Goal: Find specific page/section: Find specific page/section

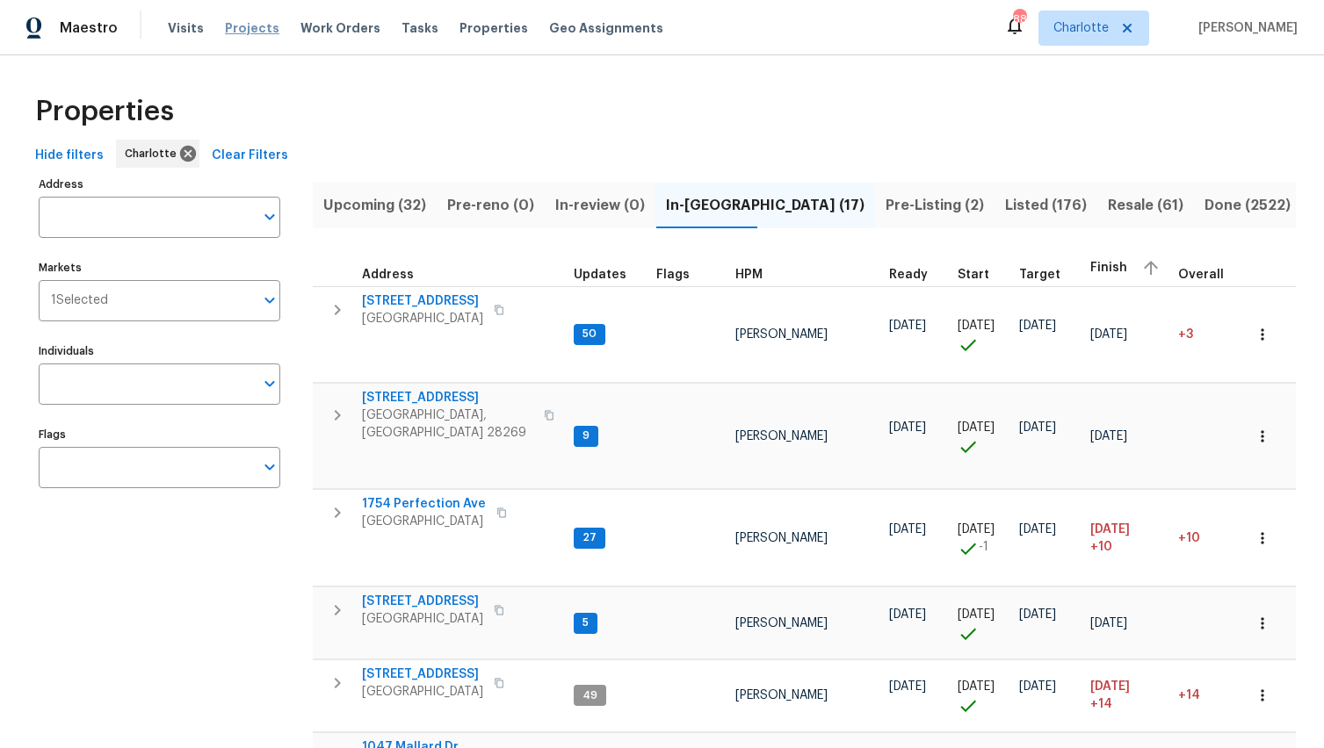
click at [262, 31] on span "Projects" at bounding box center [252, 28] width 54 height 18
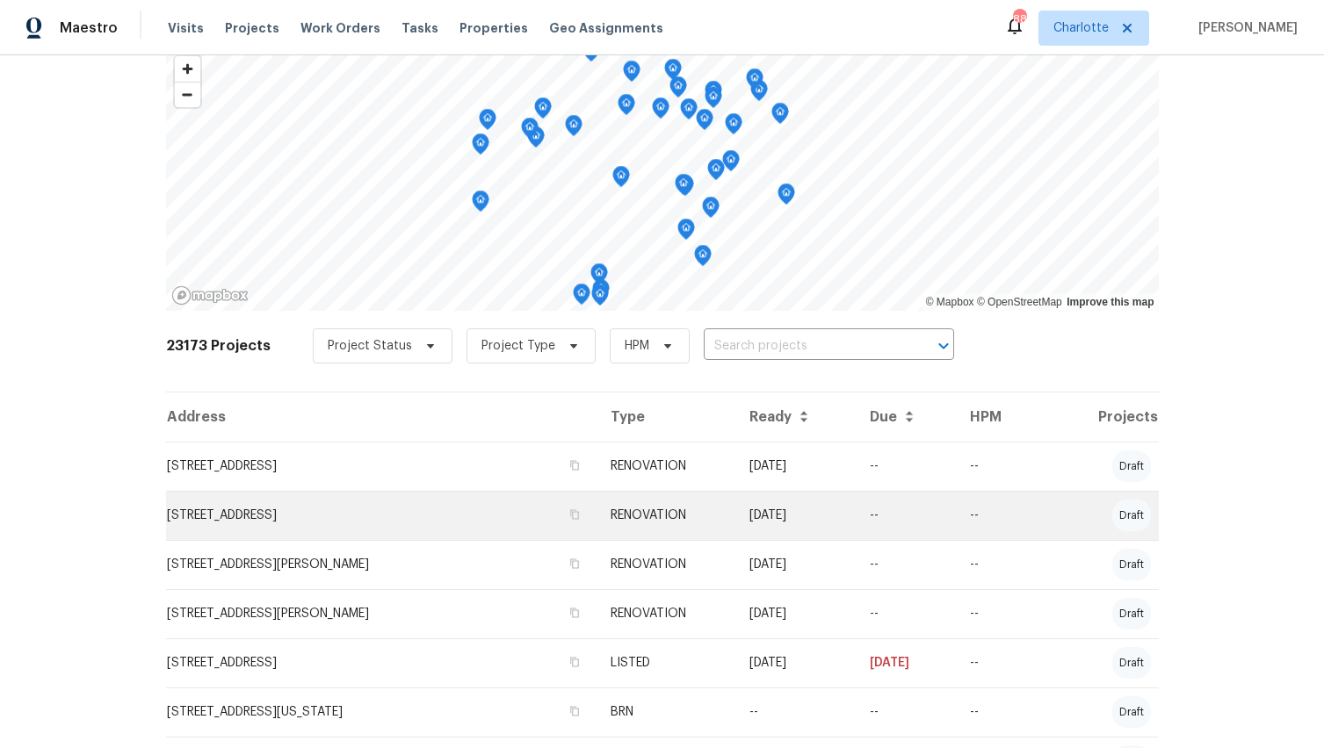
scroll to position [135, 0]
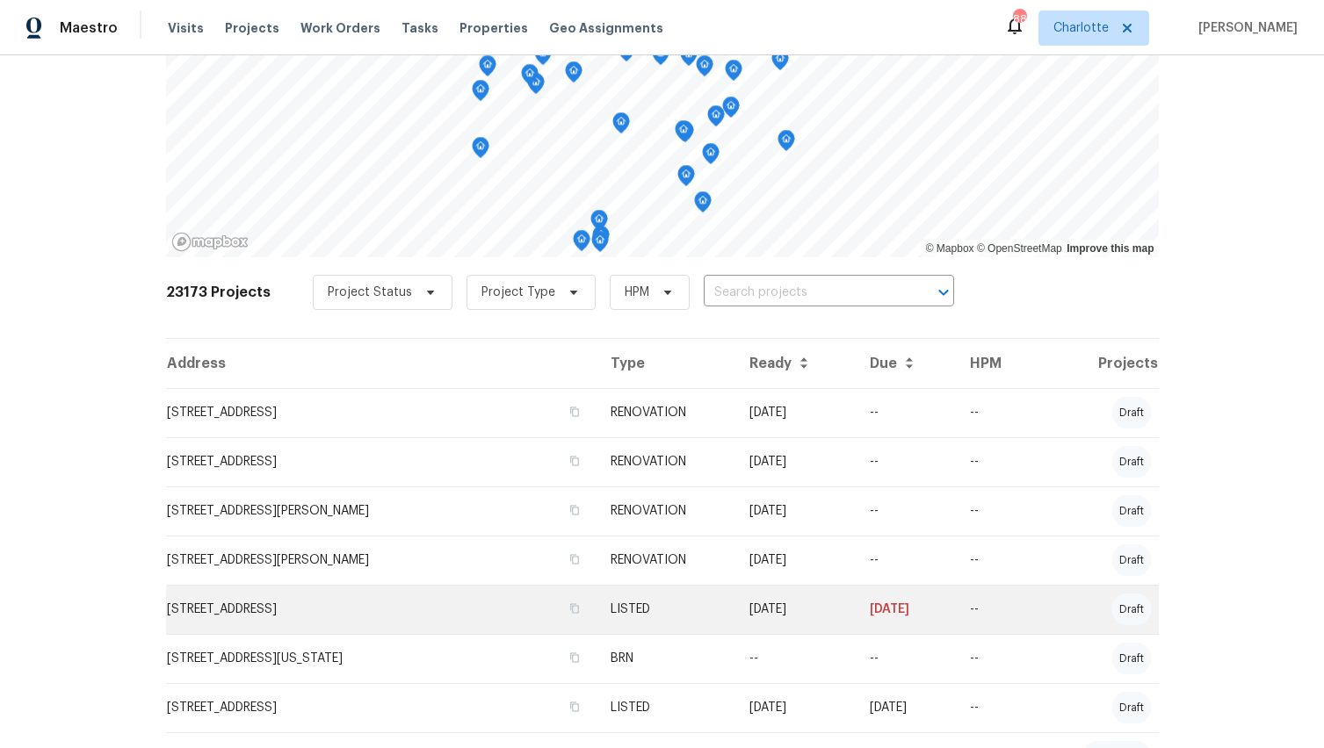
click at [316, 606] on td "[STREET_ADDRESS]" at bounding box center [381, 609] width 431 height 49
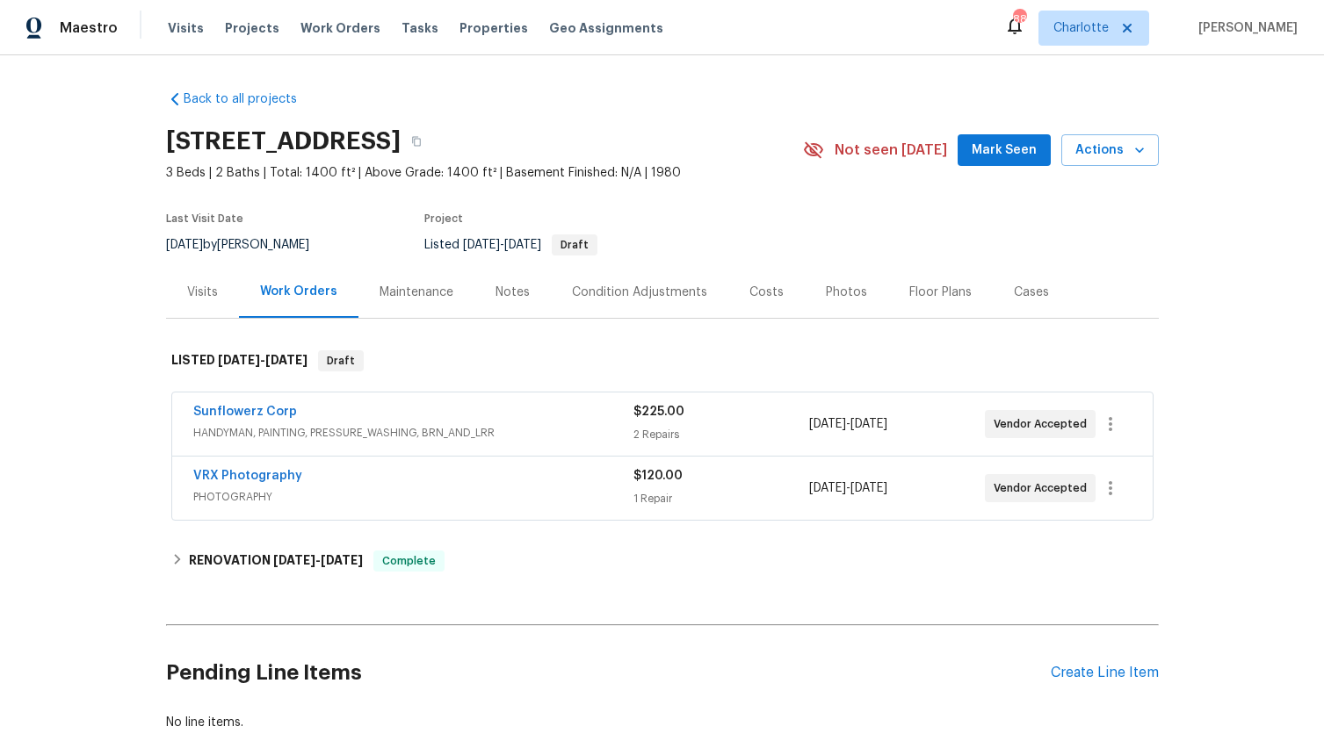
click at [439, 293] on div "Maintenance" at bounding box center [416, 293] width 74 height 18
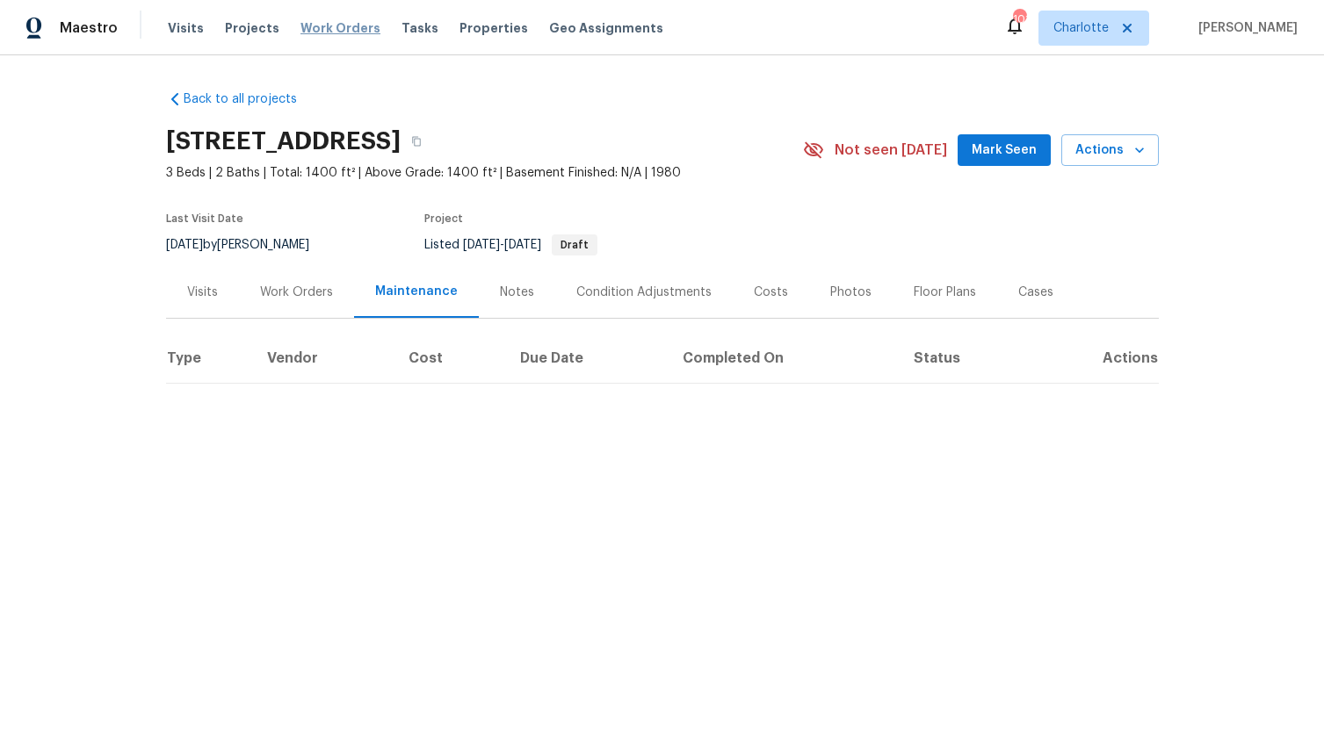
click at [321, 30] on span "Work Orders" at bounding box center [340, 28] width 80 height 18
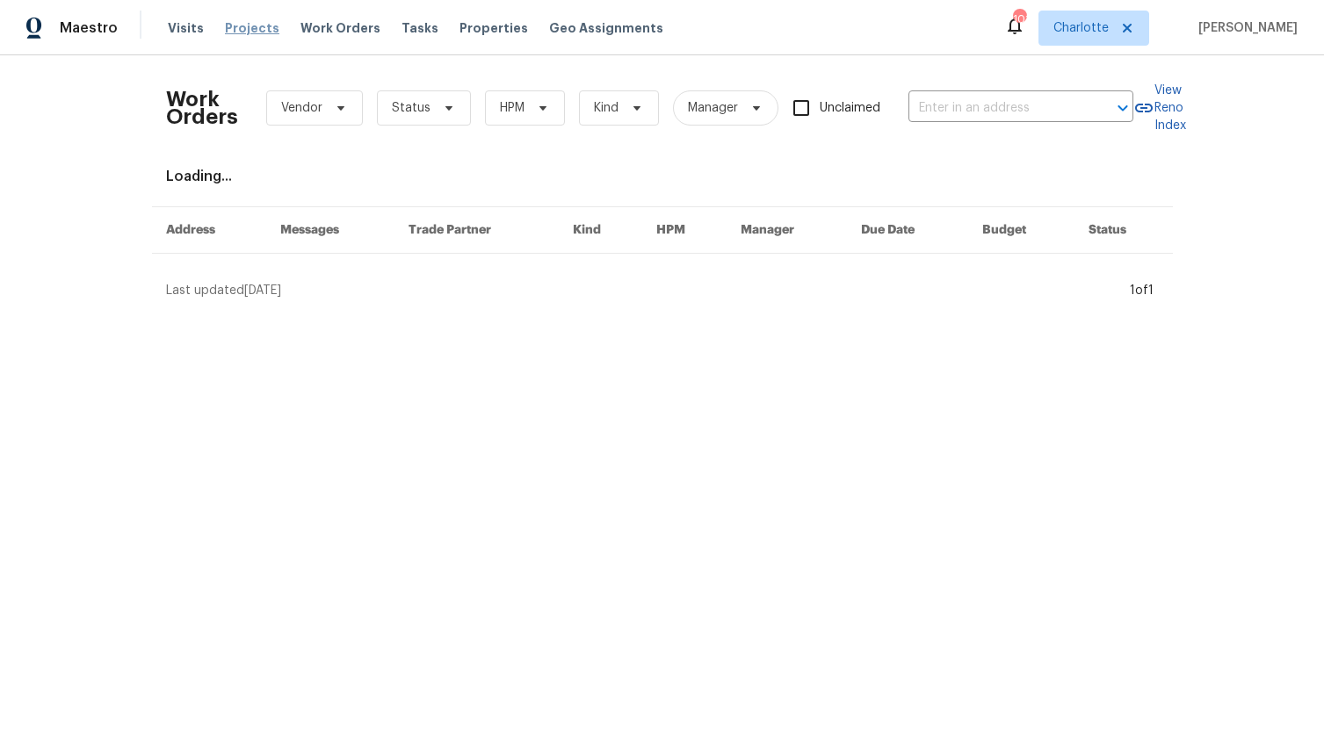
click at [261, 32] on span "Projects" at bounding box center [252, 28] width 54 height 18
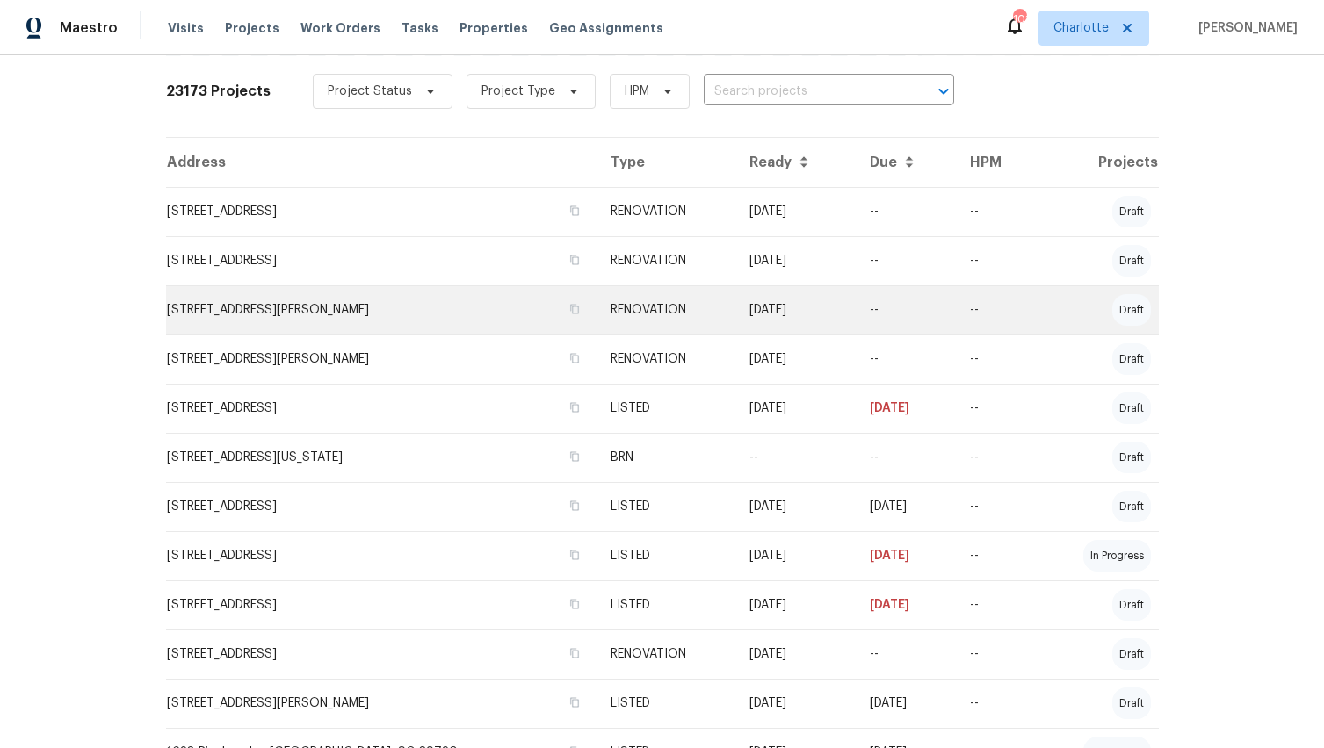
scroll to position [518, 0]
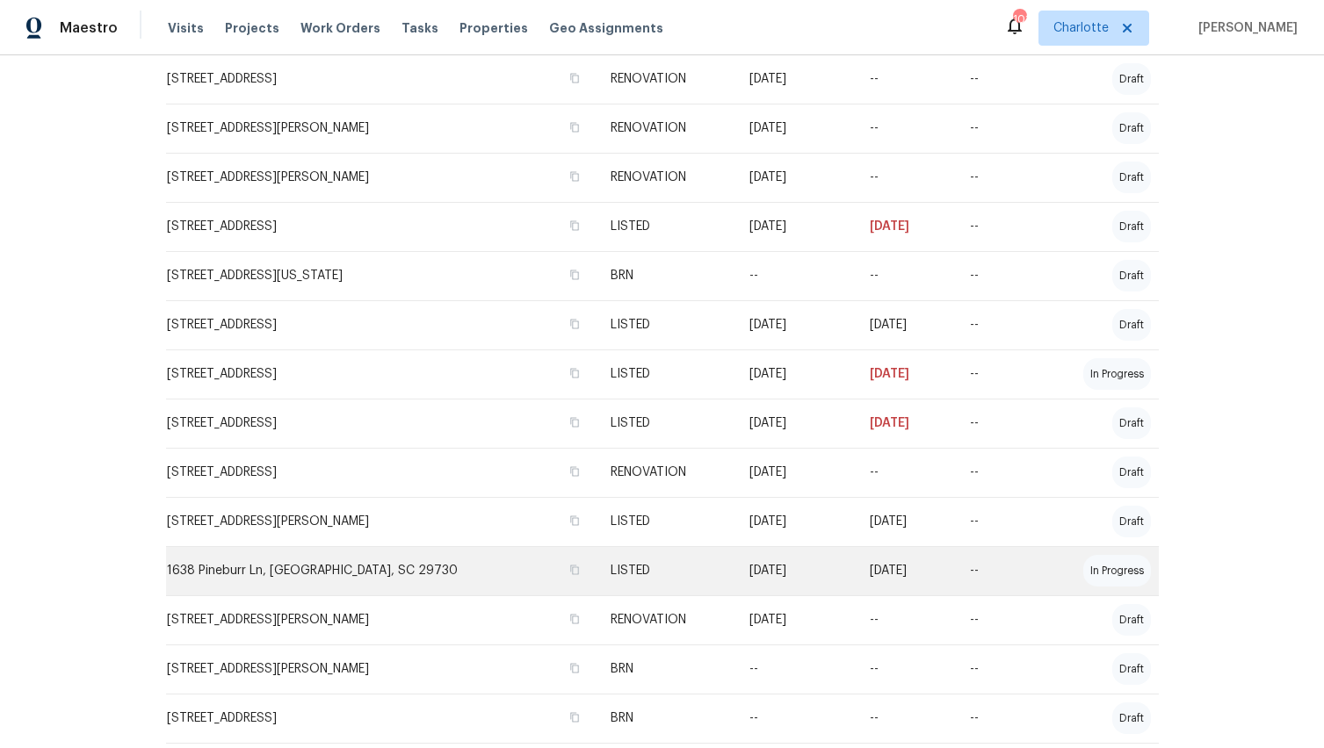
click at [300, 573] on td "1638 Pineburr Ln, [GEOGRAPHIC_DATA], SC 29730" at bounding box center [381, 570] width 431 height 49
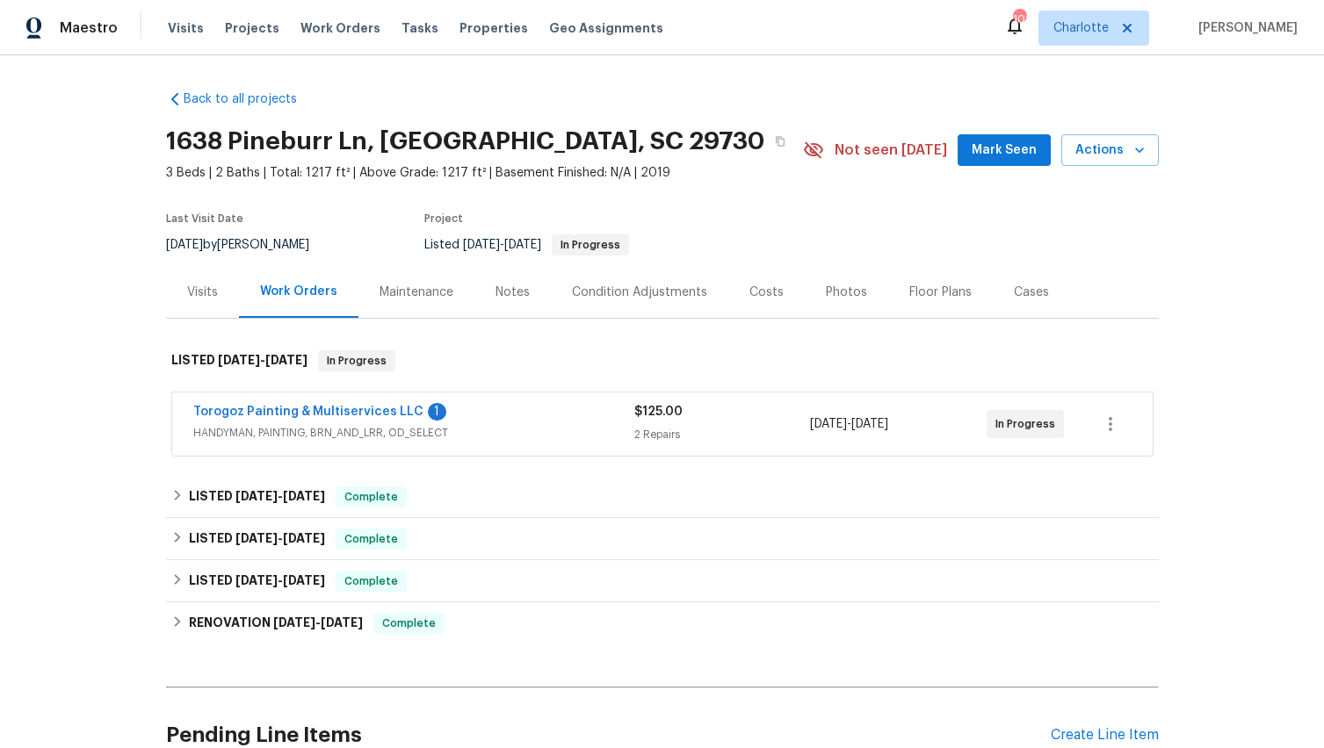
click at [437, 293] on div "Maintenance" at bounding box center [416, 293] width 74 height 18
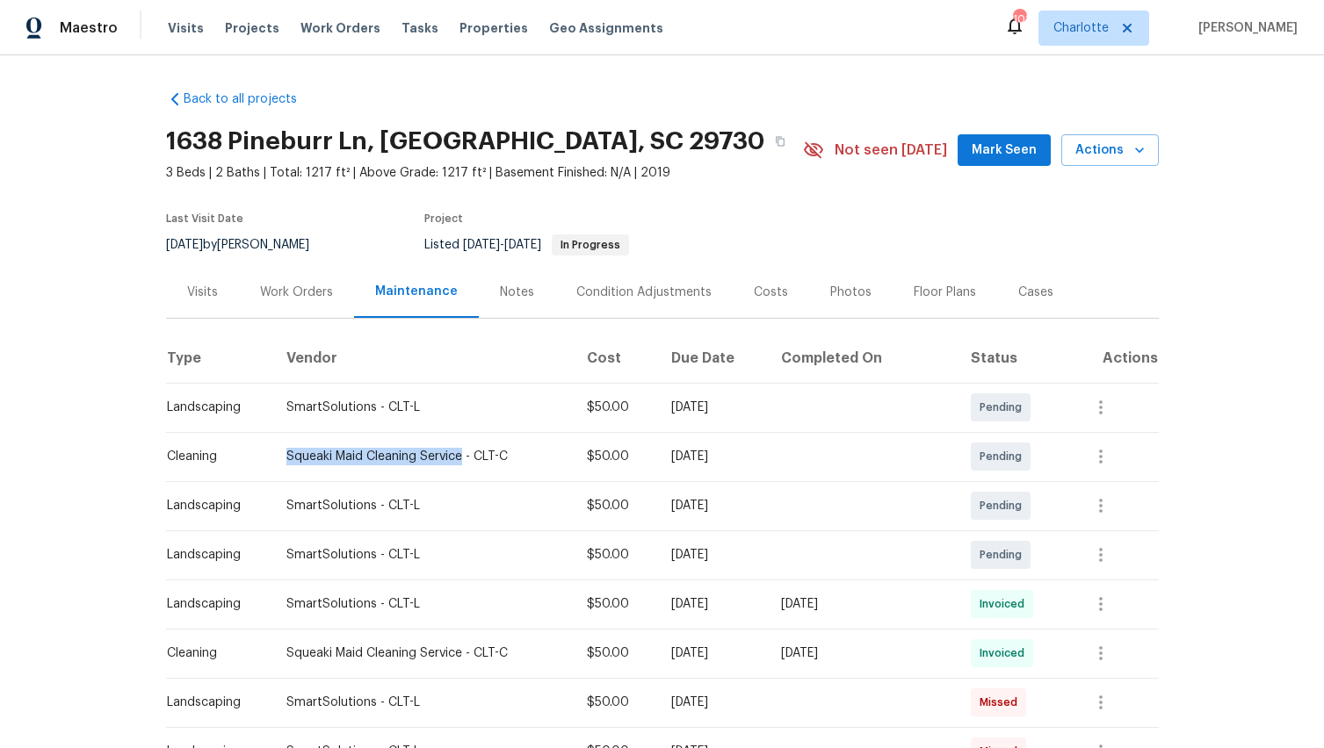
drag, startPoint x: 283, startPoint y: 461, endPoint x: 460, endPoint y: 462, distance: 177.4
click at [460, 462] on div "Squeaki Maid Cleaning Service - CLT-C" at bounding box center [422, 457] width 272 height 18
copy div "Squeaki Maid Cleaning Service"
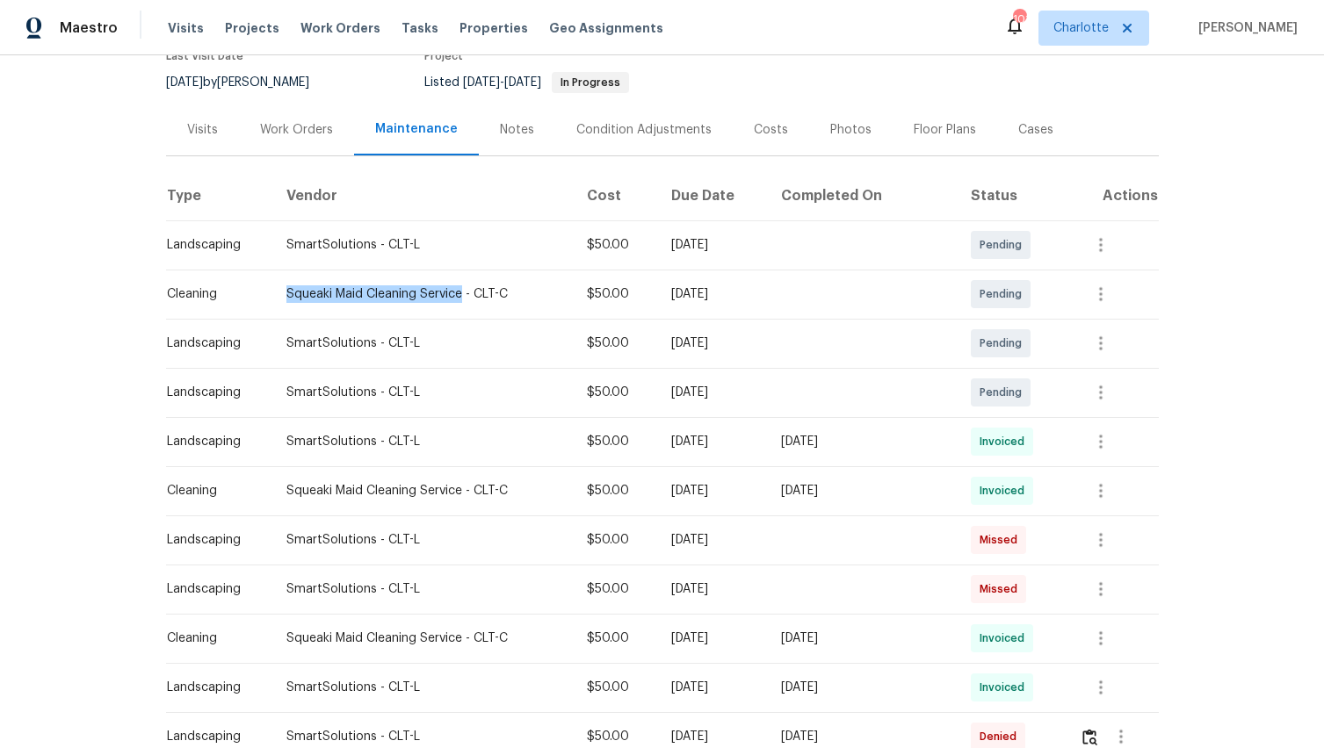
scroll to position [215, 0]
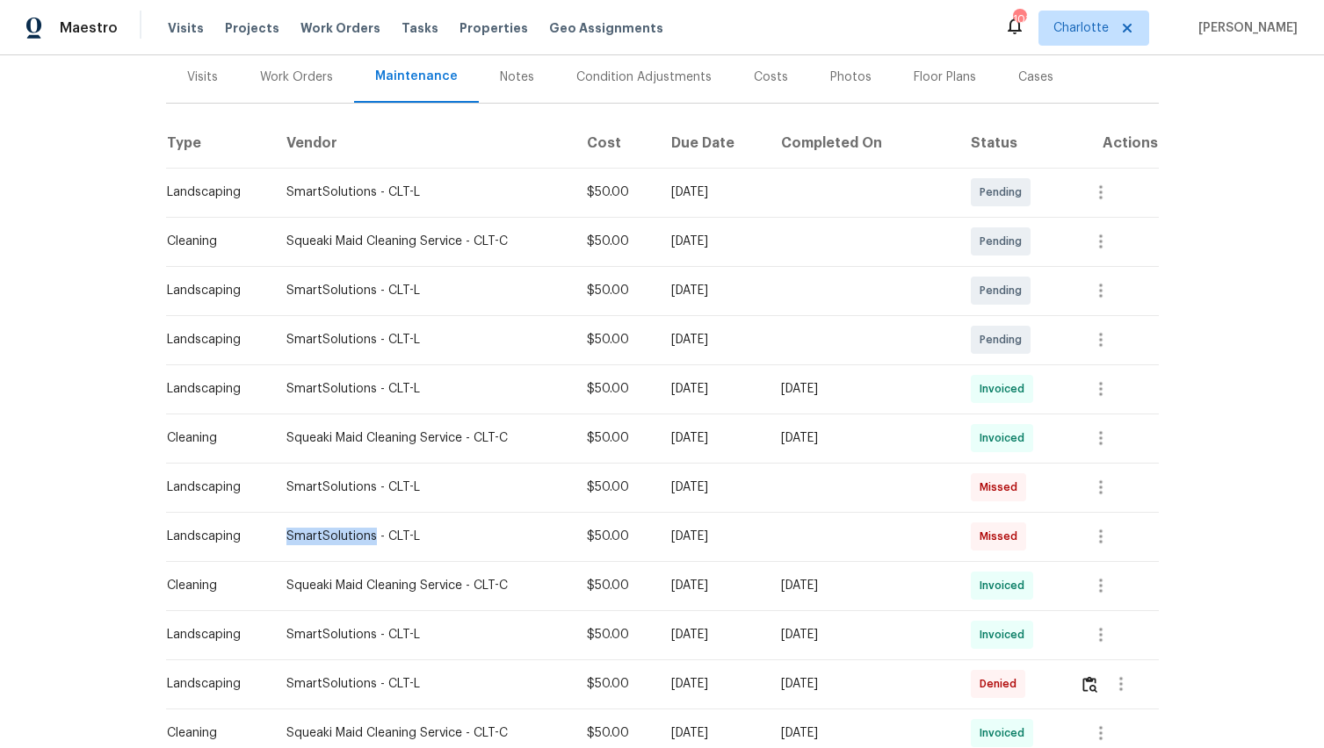
drag, startPoint x: 373, startPoint y: 535, endPoint x: 281, endPoint y: 532, distance: 92.3
click at [281, 532] on td "SmartSolutions - CLT-L" at bounding box center [422, 536] width 300 height 49
copy div "SmartSolutions"
